Goal: Entertainment & Leisure: Consume media (video, audio)

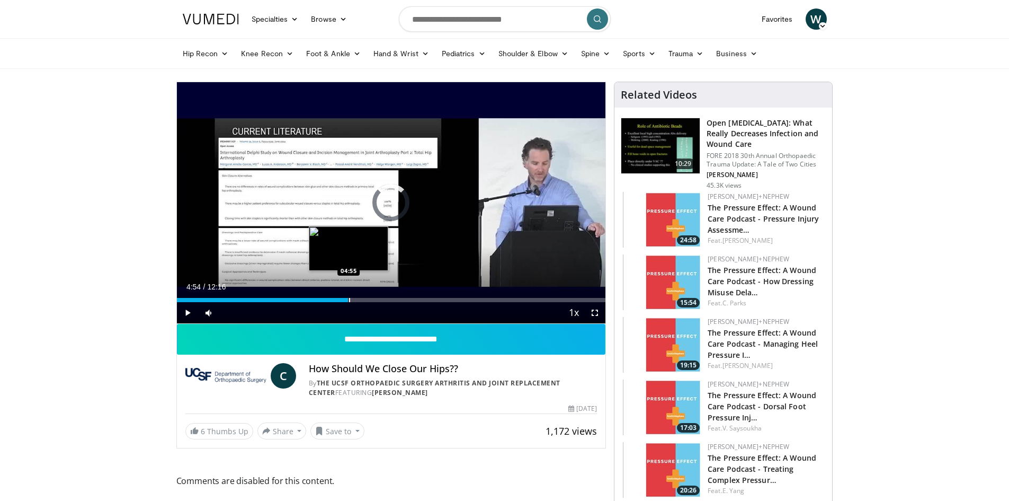
click at [349, 300] on div "Progress Bar" at bounding box center [349, 300] width 1 height 4
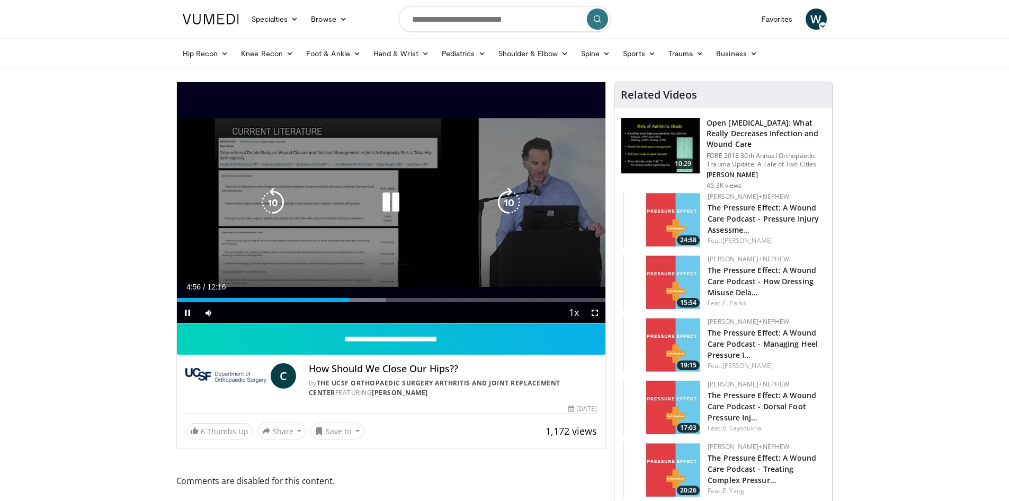
click at [395, 203] on icon "Video Player" at bounding box center [391, 203] width 30 height 30
click at [397, 203] on icon "Video Player" at bounding box center [391, 203] width 30 height 30
click at [395, 202] on icon "Video Player" at bounding box center [391, 203] width 30 height 30
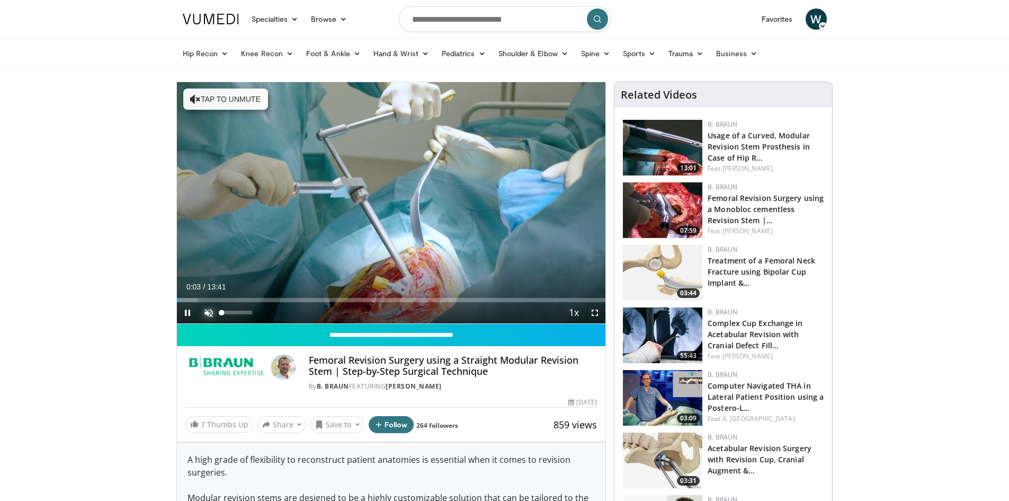
click at [210, 309] on span "Video Player" at bounding box center [208, 312] width 21 height 21
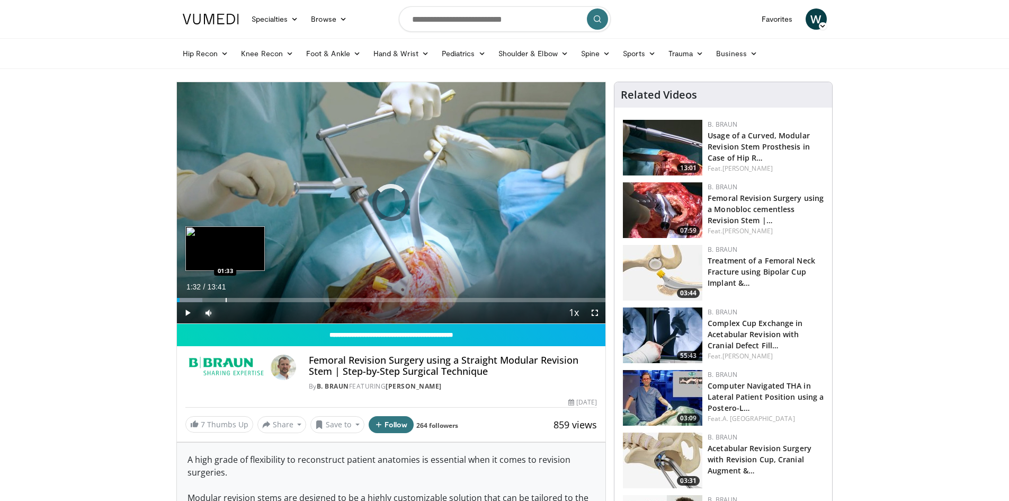
click at [225, 300] on div "Loaded : 6.02% 00:06 01:33" at bounding box center [391, 300] width 429 height 4
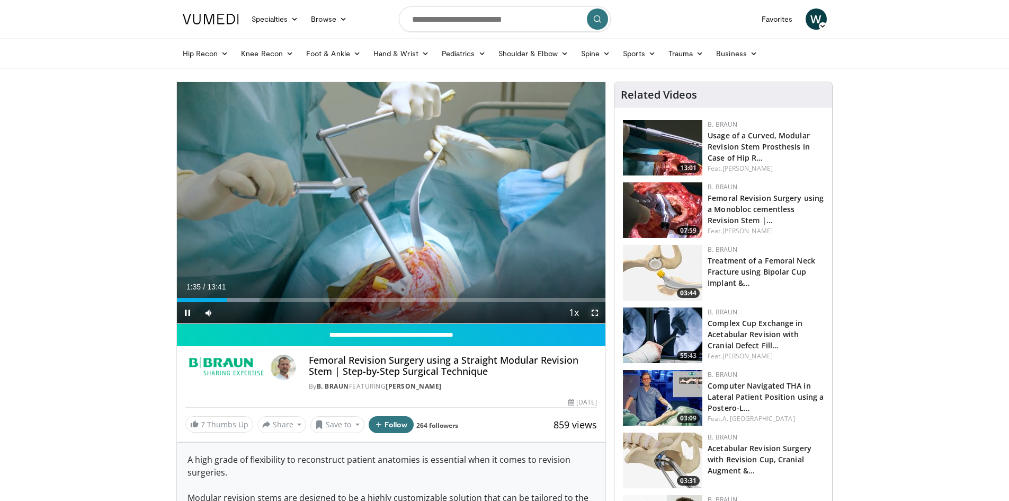
click at [591, 312] on span "Video Player" at bounding box center [594, 312] width 21 height 21
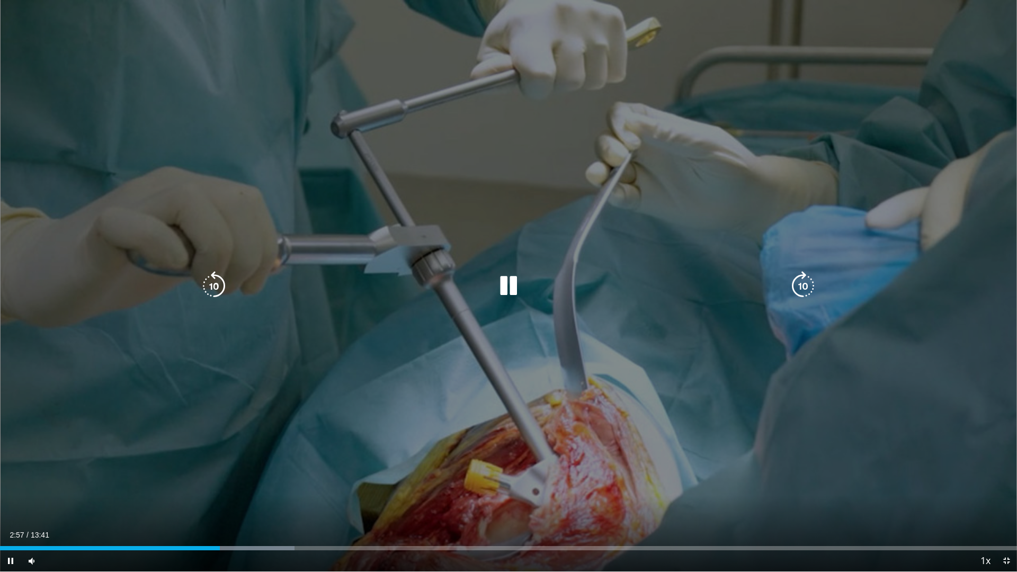
click at [513, 281] on icon "Video Player" at bounding box center [509, 286] width 30 height 30
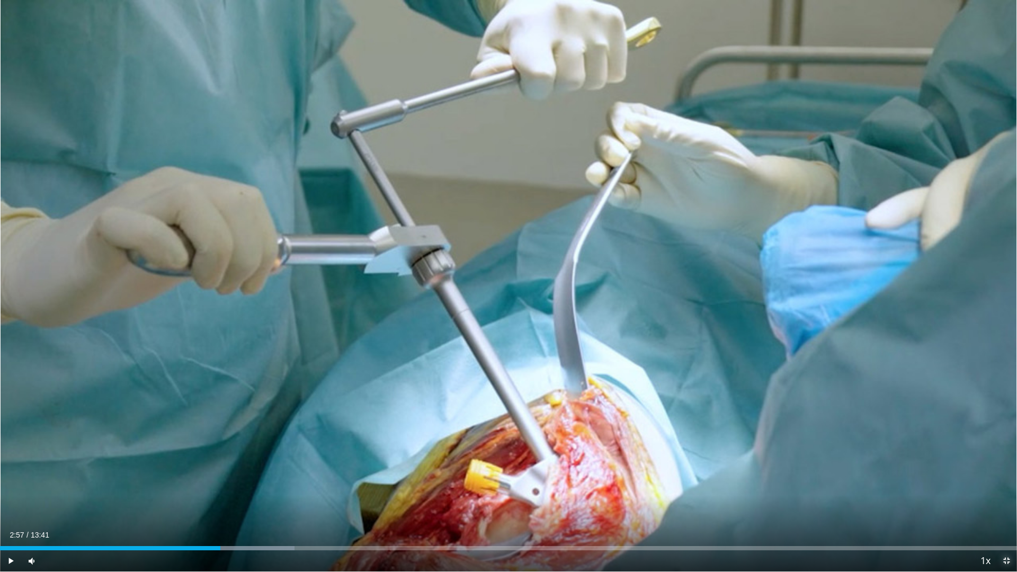
click at [1006, 500] on span "Video Player" at bounding box center [1006, 561] width 21 height 21
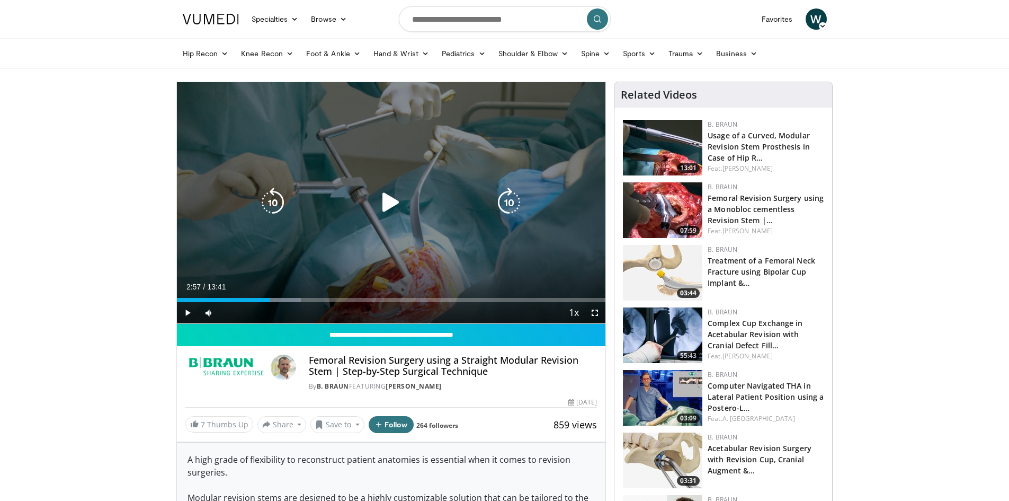
click at [384, 202] on icon "Video Player" at bounding box center [391, 203] width 30 height 30
click at [391, 199] on div "10 seconds Tap to unmute" at bounding box center [391, 202] width 429 height 241
click at [394, 208] on icon "Video Player" at bounding box center [391, 203] width 30 height 30
click at [395, 200] on icon "Video Player" at bounding box center [391, 203] width 30 height 30
click at [394, 200] on icon "Video Player" at bounding box center [391, 203] width 30 height 30
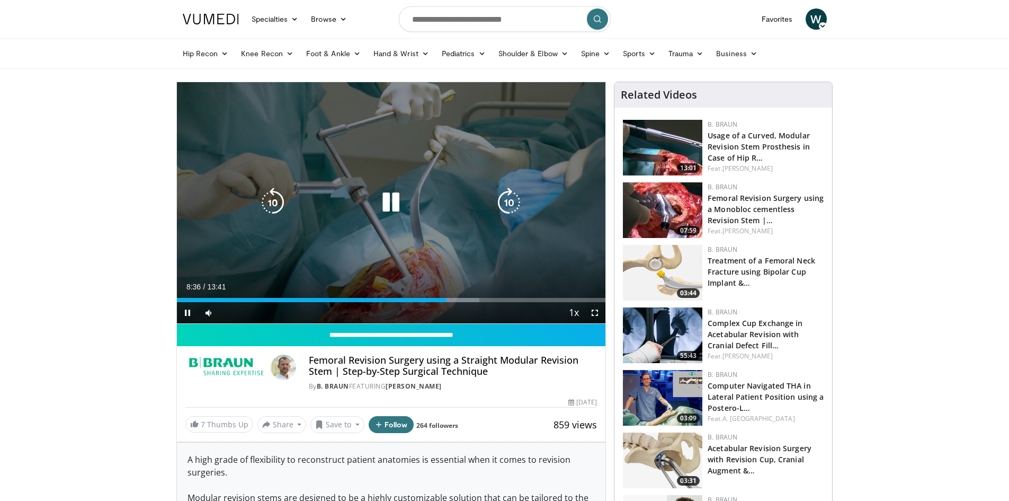
click at [391, 202] on icon "Video Player" at bounding box center [391, 203] width 30 height 30
